Goal: Transaction & Acquisition: Purchase product/service

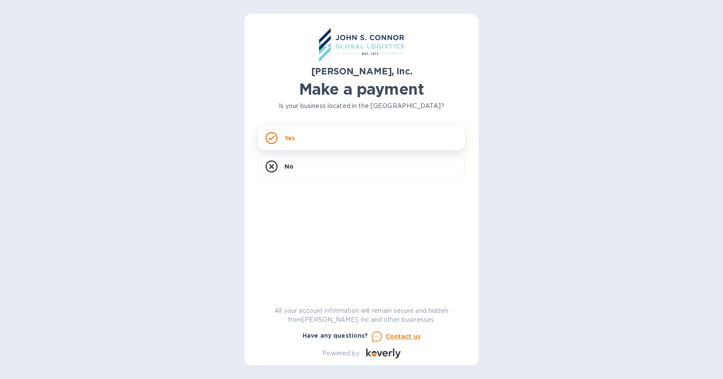
click at [278, 141] on div "Yes" at bounding box center [361, 138] width 207 height 24
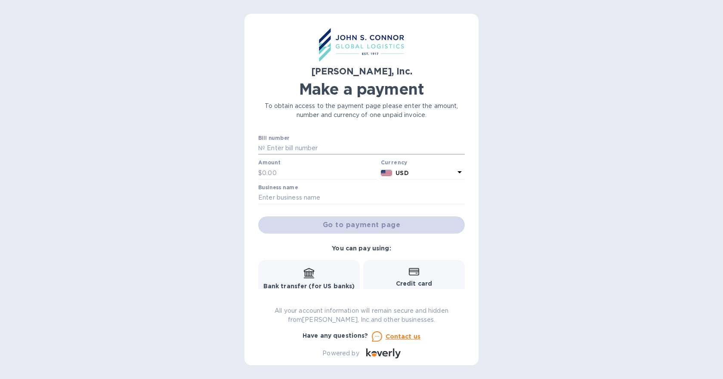
click at [383, 144] on input "text" at bounding box center [365, 148] width 200 height 13
paste input "S25BENI05732"
type input "S25BENI05732"
click at [293, 176] on input "text" at bounding box center [319, 173] width 115 height 13
type input "50,241.77"
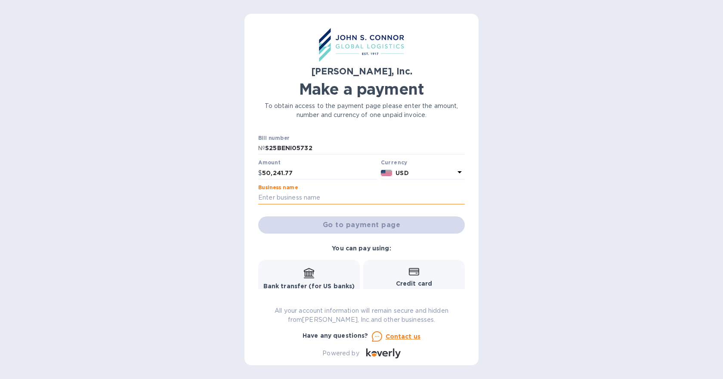
click at [321, 193] on input "text" at bounding box center [361, 197] width 207 height 13
type input "Endpoint Sourcing, LLC"
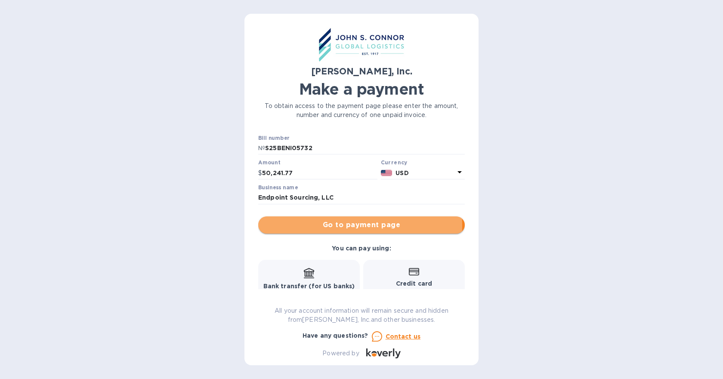
click at [336, 226] on span "Go to payment page" at bounding box center [361, 225] width 193 height 10
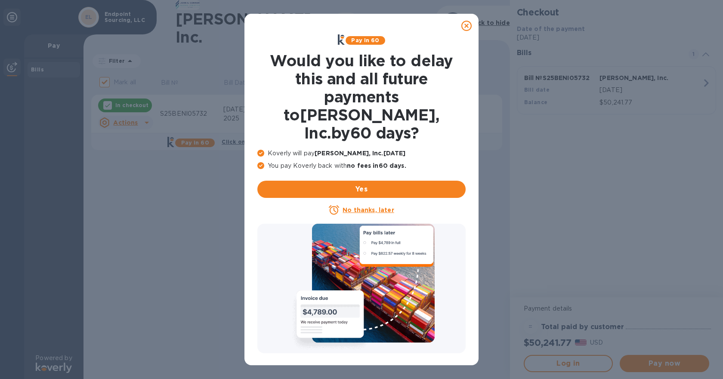
click at [467, 26] on icon at bounding box center [466, 26] width 10 height 10
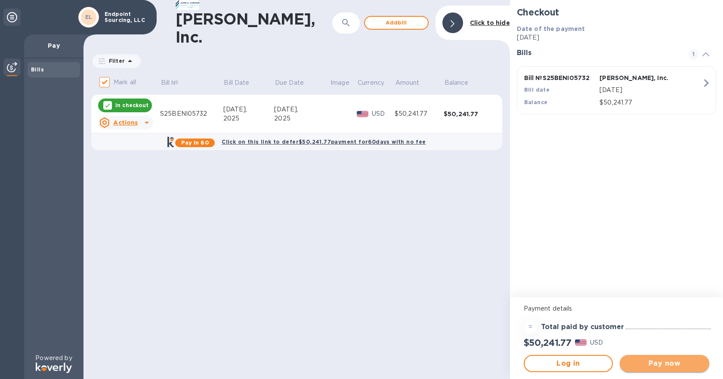
click at [677, 361] on span "Pay now" at bounding box center [665, 363] width 76 height 10
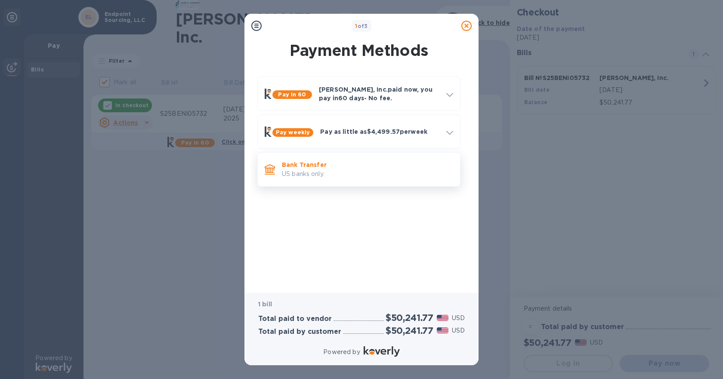
click at [315, 162] on p "Bank Transfer" at bounding box center [367, 165] width 171 height 9
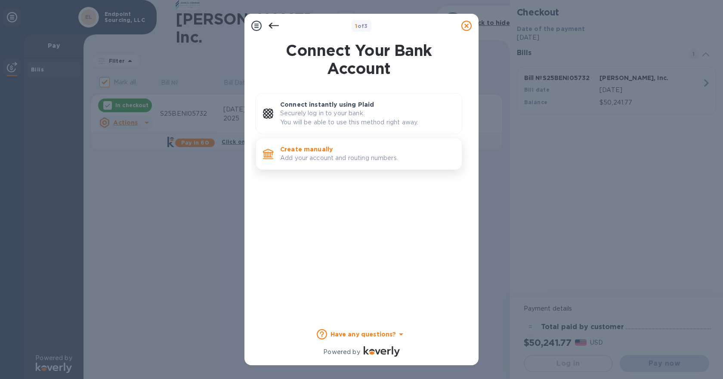
click at [338, 151] on p "Create manually" at bounding box center [367, 149] width 175 height 9
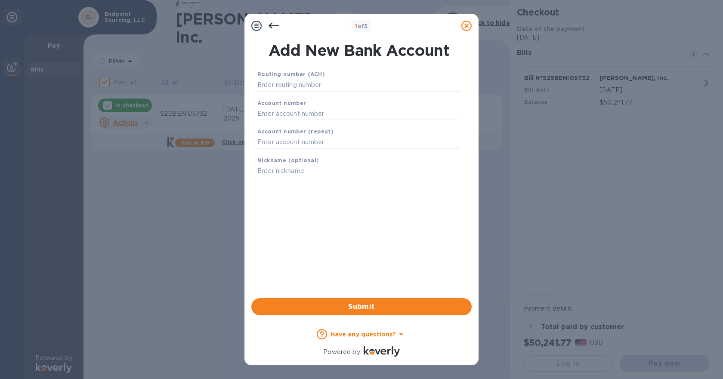
click at [294, 77] on div "Routing number (ACH)" at bounding box center [359, 80] width 210 height 29
click at [297, 49] on h1 "Add New Bank Account" at bounding box center [358, 50] width 213 height 18
click at [296, 80] on input "text" at bounding box center [358, 85] width 203 height 13
type input "052000113"
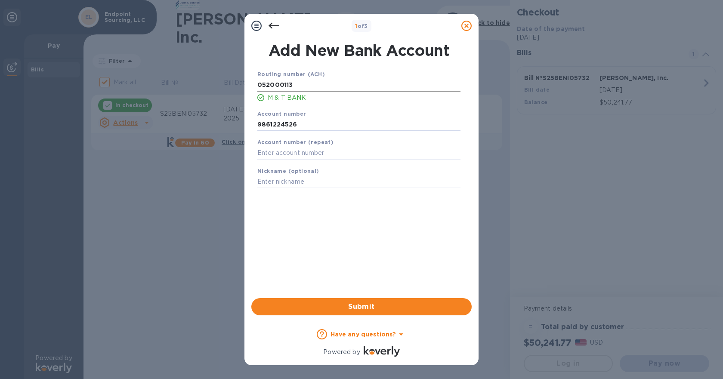
type input "9861224526"
type input "EPS Checking"
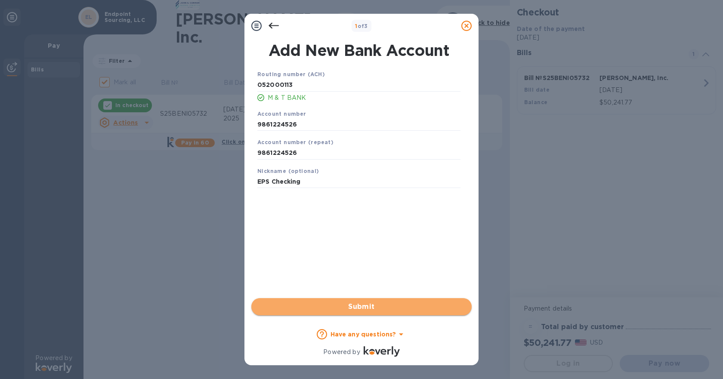
click at [374, 308] on span "Submit" at bounding box center [361, 307] width 207 height 10
